Goal: Transaction & Acquisition: Purchase product/service

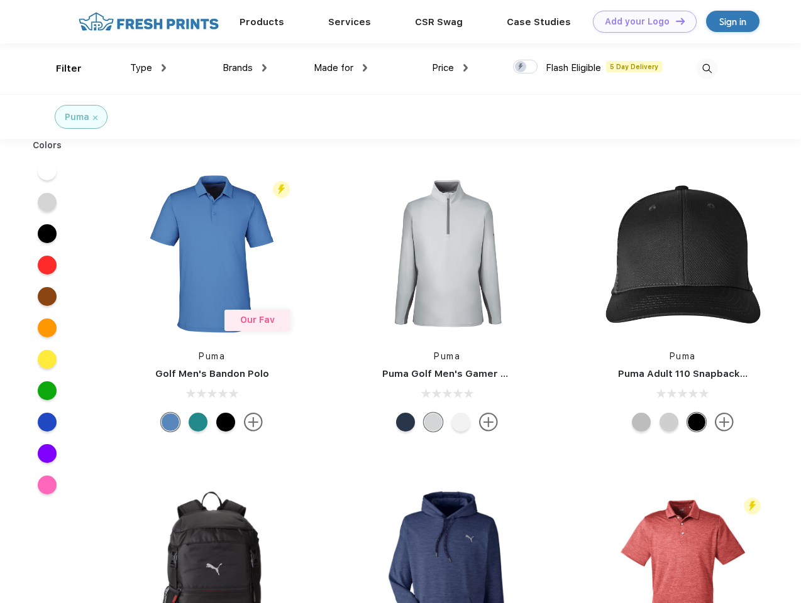
scroll to position [1, 0]
click at [640, 21] on link "Add your Logo Design Tool" at bounding box center [645, 22] width 104 height 22
click at [0, 0] on div "Design Tool" at bounding box center [0, 0] width 0 height 0
click at [674, 21] on link "Add your Logo Design Tool" at bounding box center [645, 22] width 104 height 22
click at [60, 68] on div "Filter" at bounding box center [69, 69] width 26 height 14
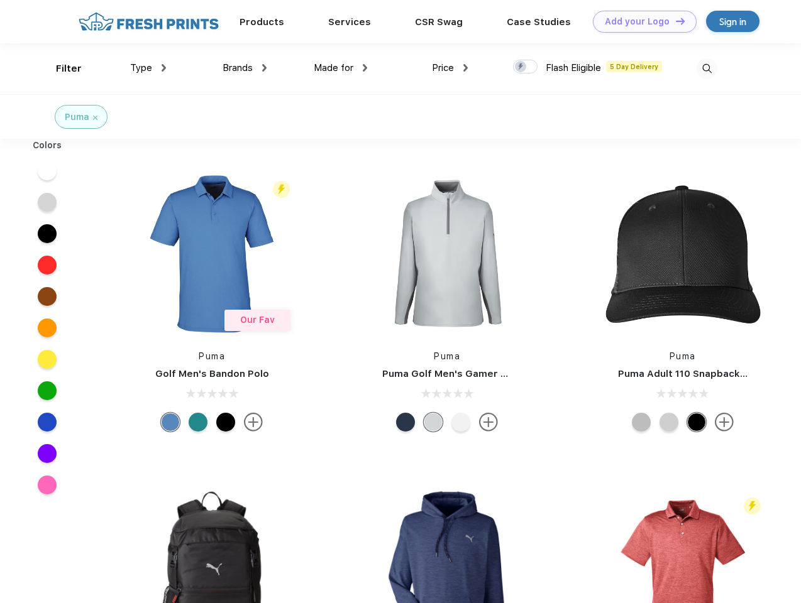
click at [148, 68] on span "Type" at bounding box center [141, 67] width 22 height 11
click at [244, 68] on span "Brands" at bounding box center [237, 67] width 30 height 11
click at [341, 68] on span "Made for" at bounding box center [334, 67] width 40 height 11
click at [450, 68] on span "Price" at bounding box center [443, 67] width 22 height 11
click at [525, 67] on div at bounding box center [525, 67] width 25 height 14
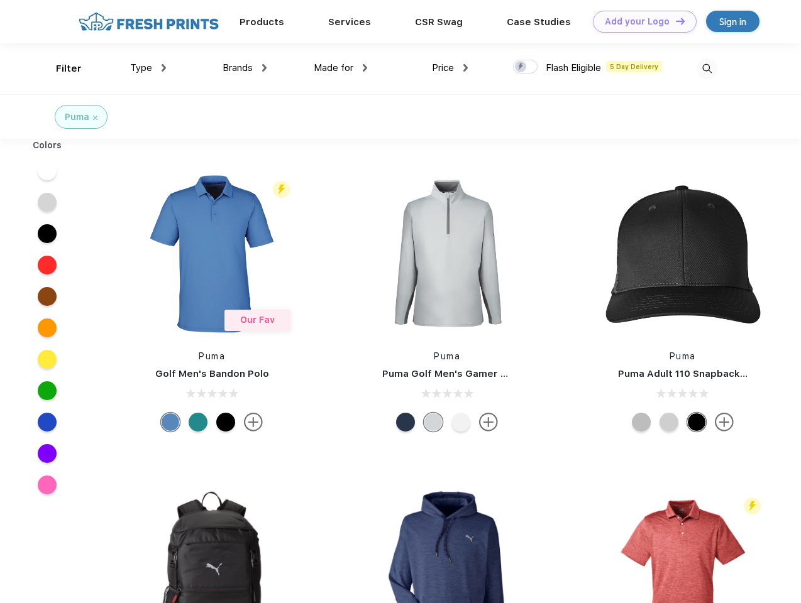
click at [521, 67] on input "checkbox" at bounding box center [517, 63] width 8 height 8
click at [706, 68] on img at bounding box center [706, 68] width 21 height 21
